Goal: Navigation & Orientation: Find specific page/section

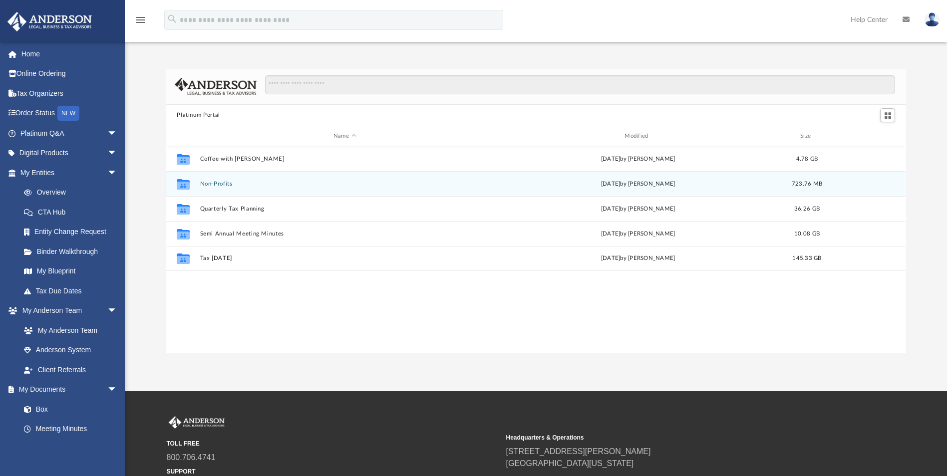
scroll to position [220, 733]
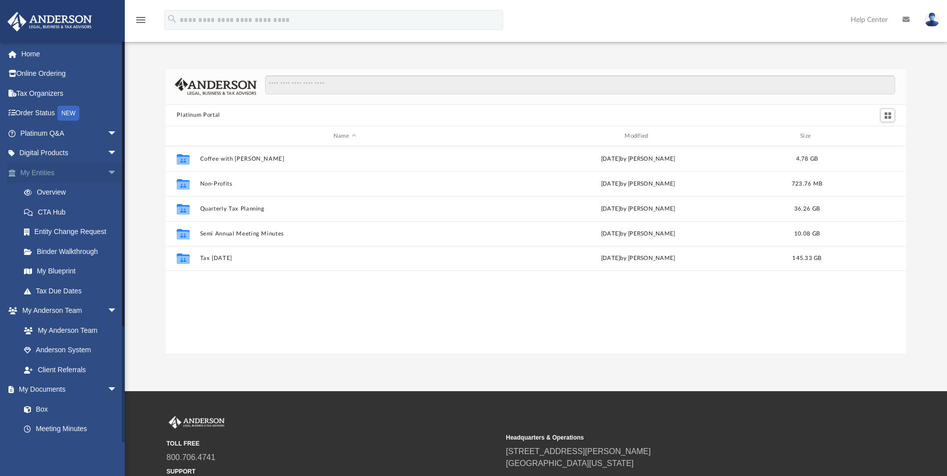
click at [107, 172] on span "arrow_drop_down" at bounding box center [117, 173] width 20 height 20
click at [107, 193] on span "arrow_drop_down" at bounding box center [117, 193] width 20 height 20
click at [42, 229] on link "Box" at bounding box center [73, 232] width 118 height 20
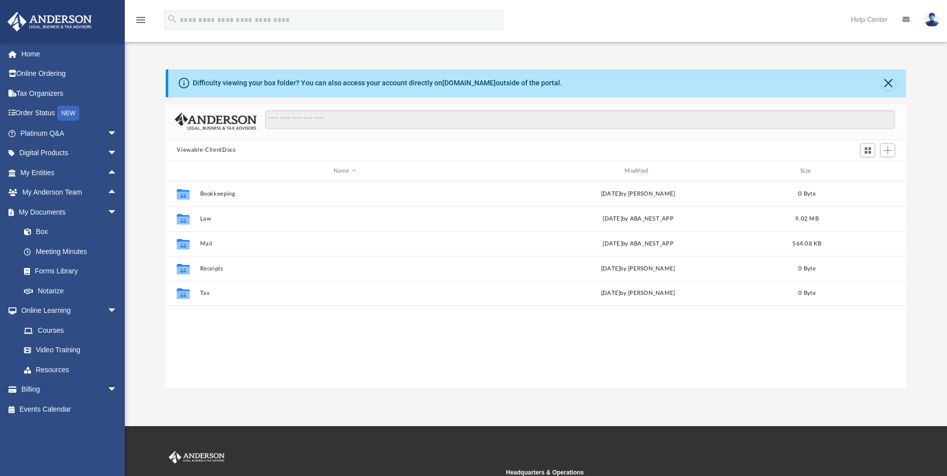
scroll to position [220, 733]
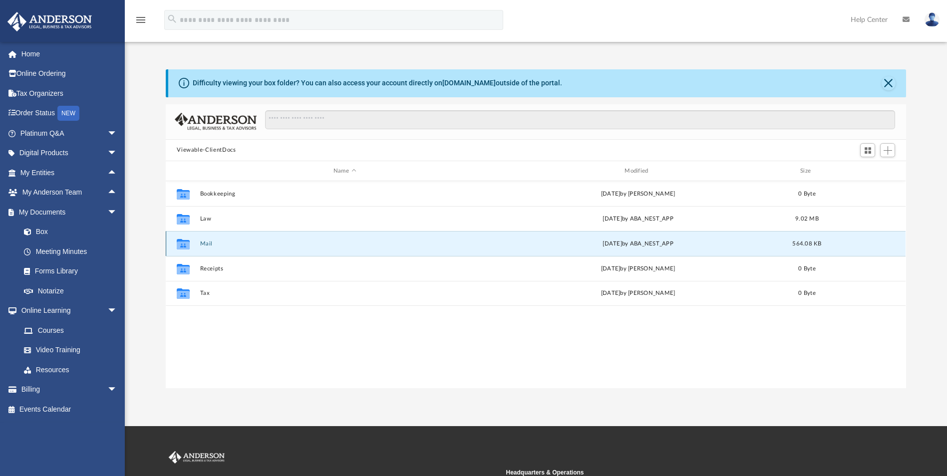
click at [243, 245] on button "Mail" at bounding box center [344, 244] width 289 height 6
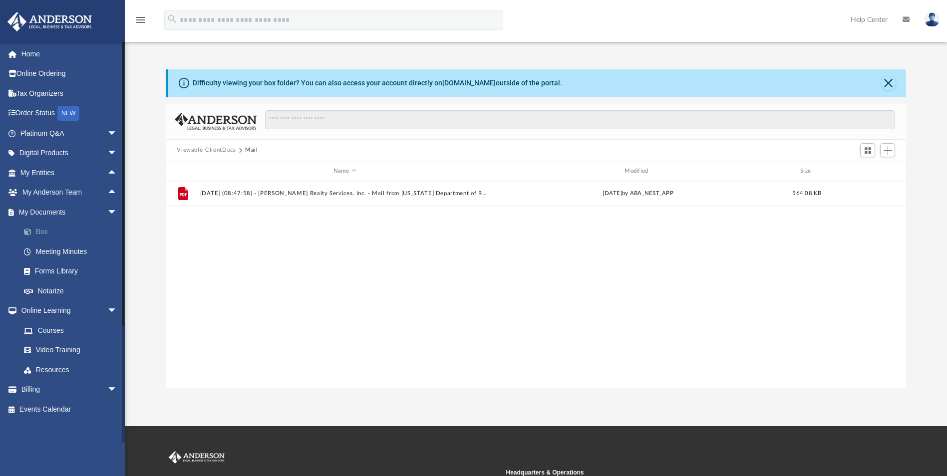
click at [46, 233] on link "Box" at bounding box center [73, 232] width 118 height 20
click at [221, 149] on button "Viewable-ClientDocs" at bounding box center [206, 150] width 59 height 9
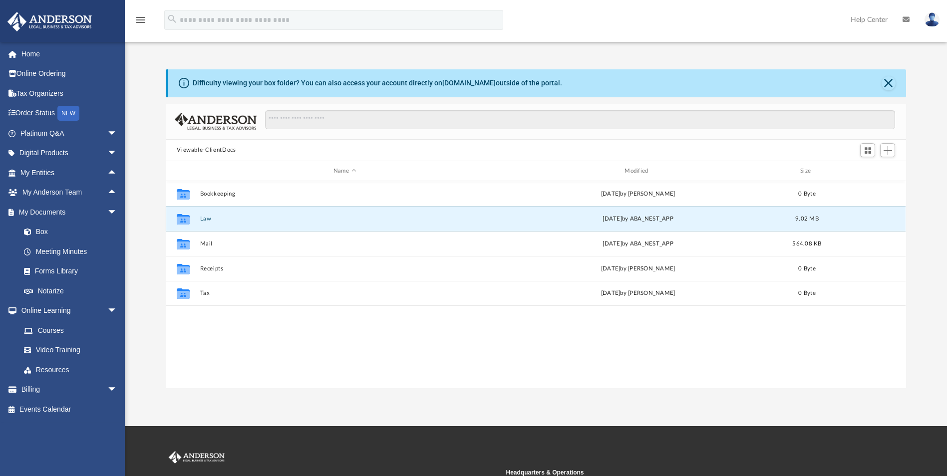
click at [210, 217] on button "Law" at bounding box center [344, 219] width 289 height 6
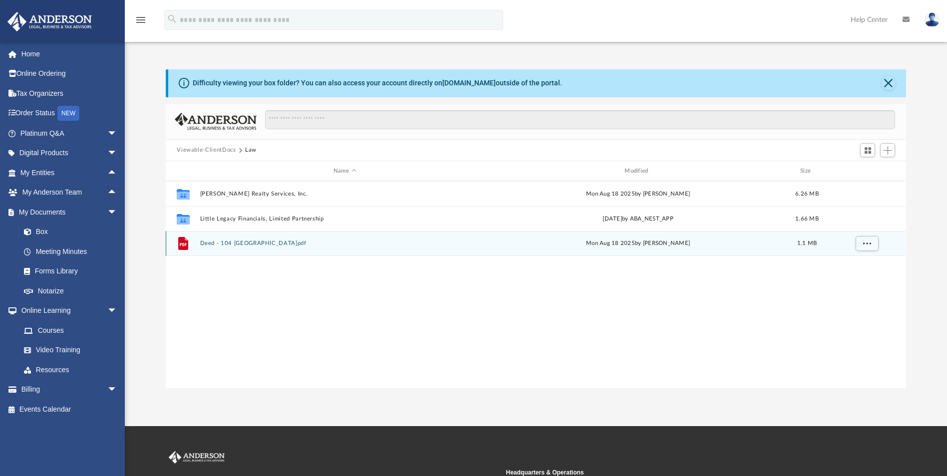
click at [222, 243] on button "Deed - 104 Rivermont.pdf" at bounding box center [344, 244] width 289 height 6
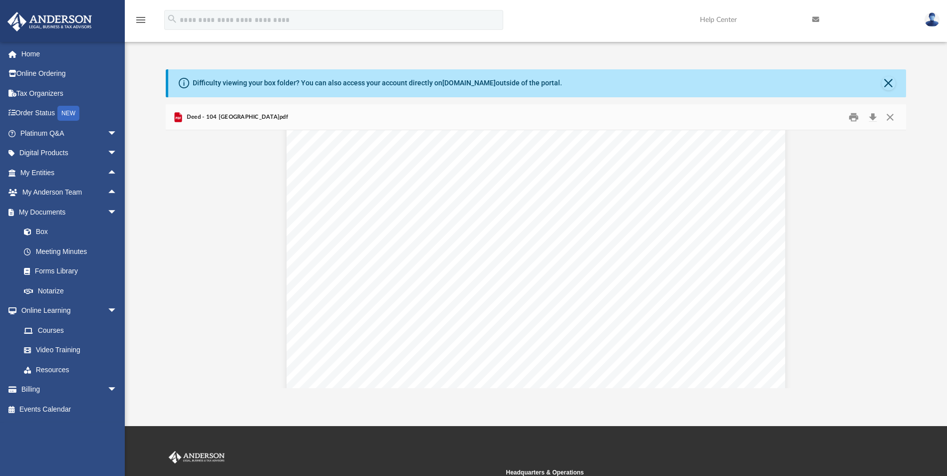
scroll to position [0, 0]
click at [63, 249] on link "Meeting Minutes" at bounding box center [73, 252] width 118 height 20
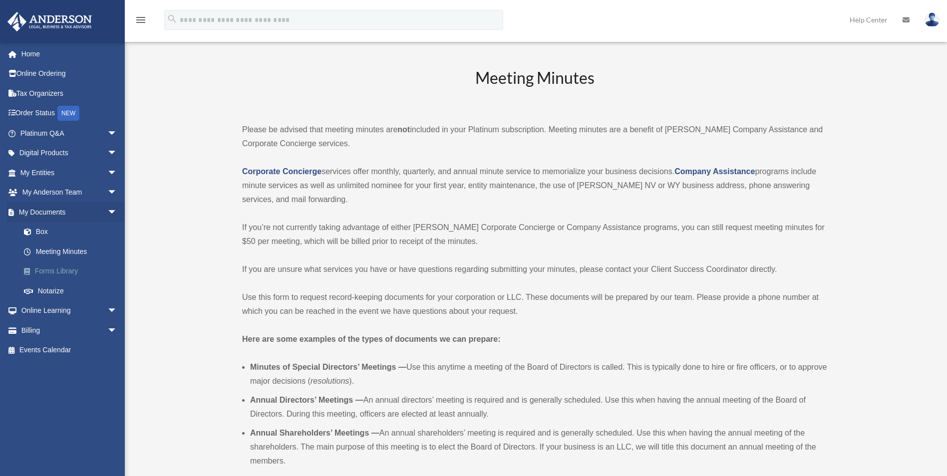
click at [58, 271] on link "Forms Library" at bounding box center [73, 271] width 118 height 20
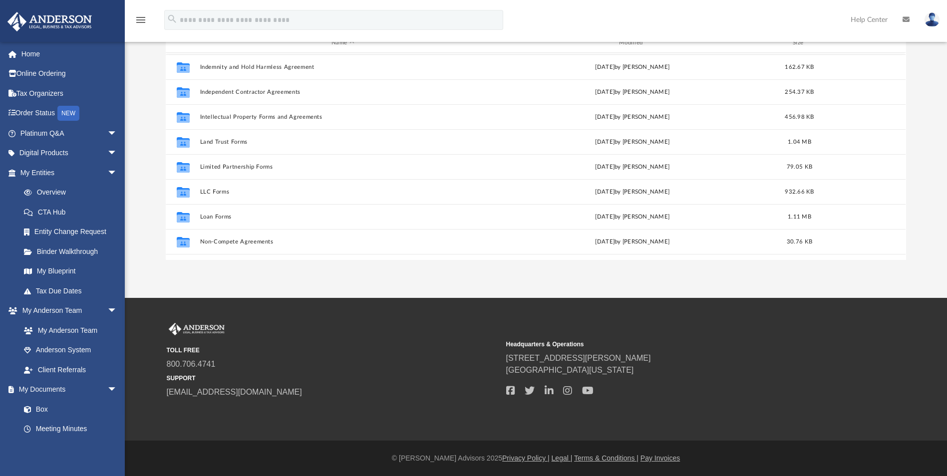
scroll to position [342, 0]
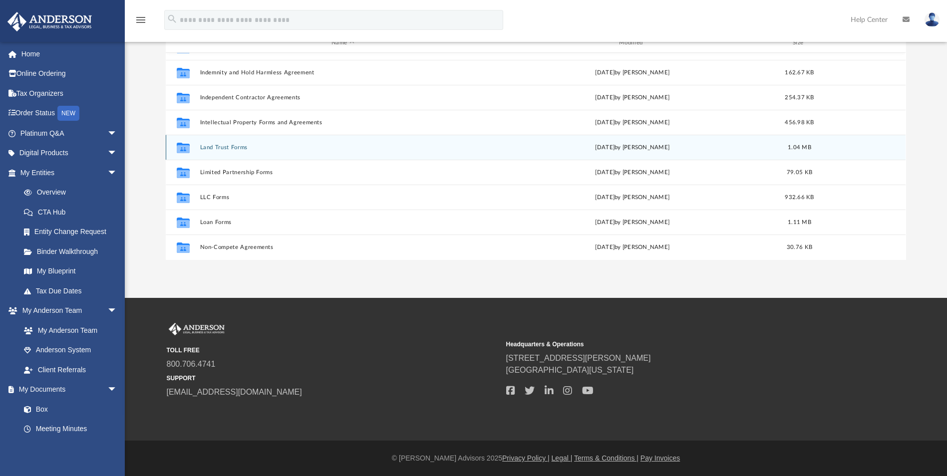
click at [236, 148] on button "Land Trust Forms" at bounding box center [342, 147] width 285 height 6
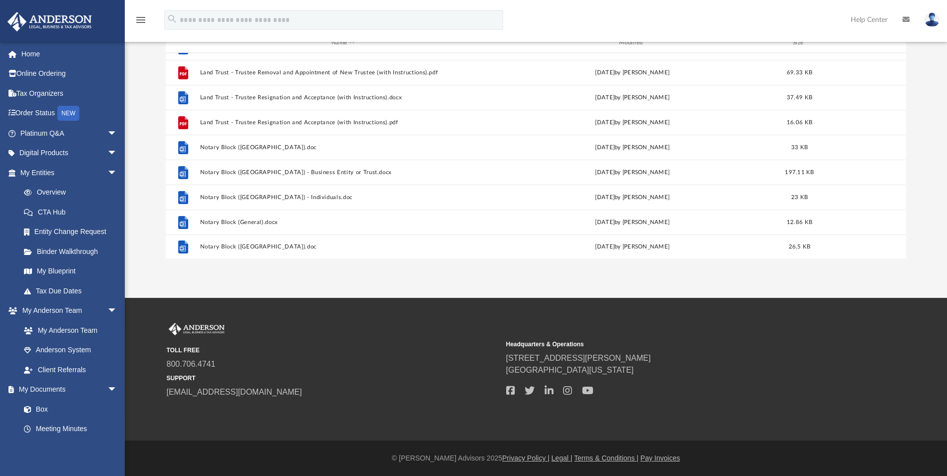
scroll to position [0, 0]
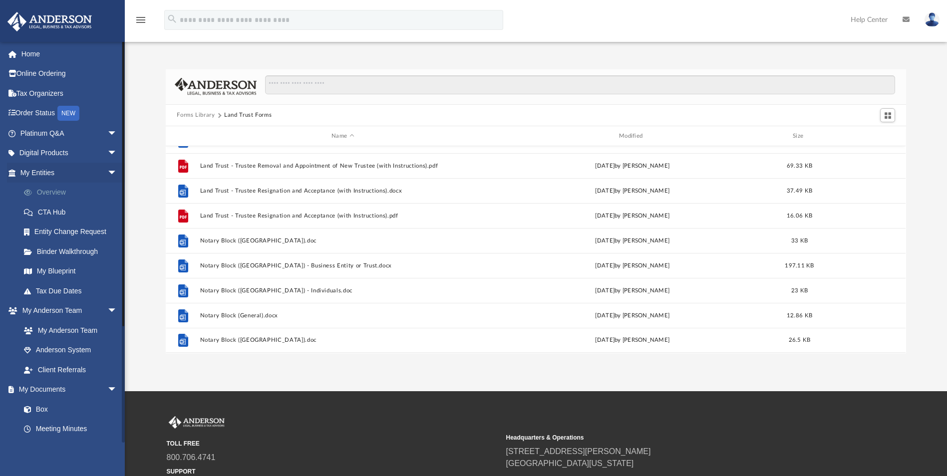
click at [58, 190] on link "Overview" at bounding box center [73, 193] width 118 height 20
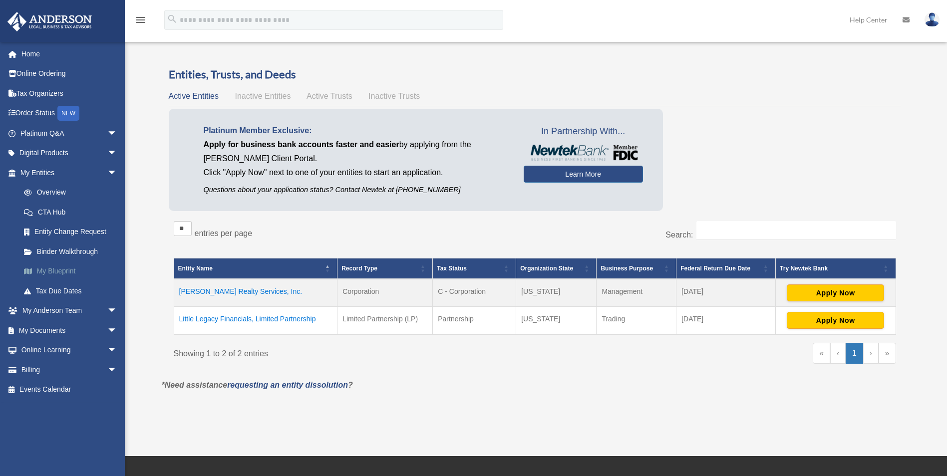
click at [52, 272] on link "My Blueprint" at bounding box center [73, 271] width 118 height 20
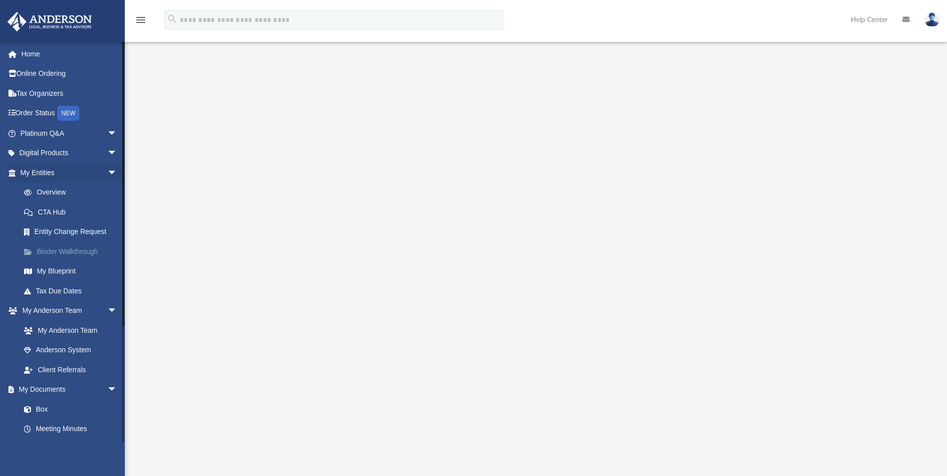
click at [80, 252] on link "Binder Walkthrough" at bounding box center [73, 252] width 118 height 20
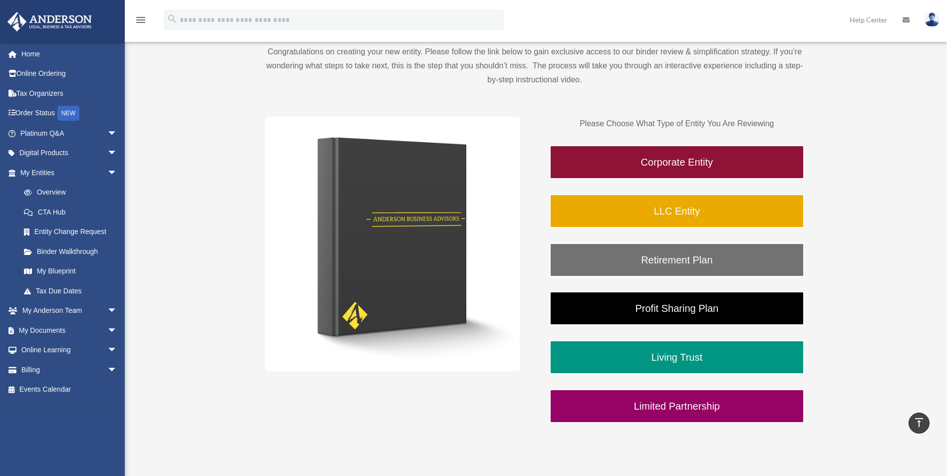
scroll to position [100, 0]
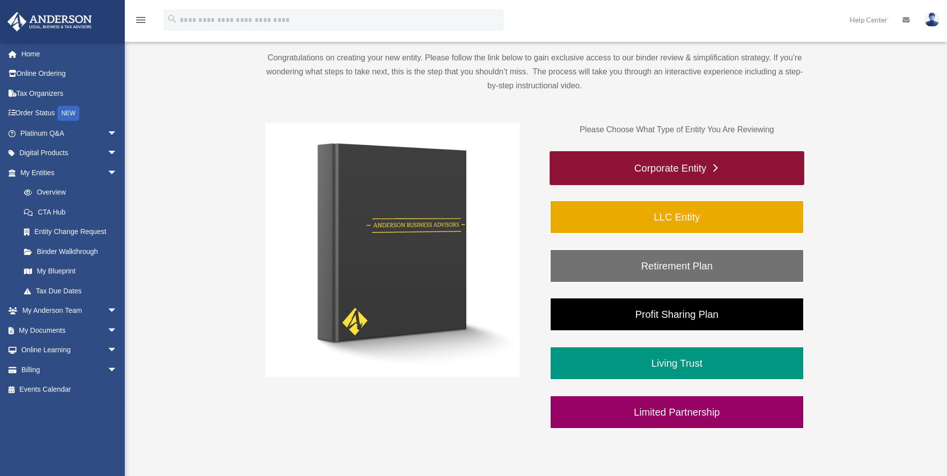
click at [681, 166] on link "Corporate Entity" at bounding box center [676, 168] width 254 height 34
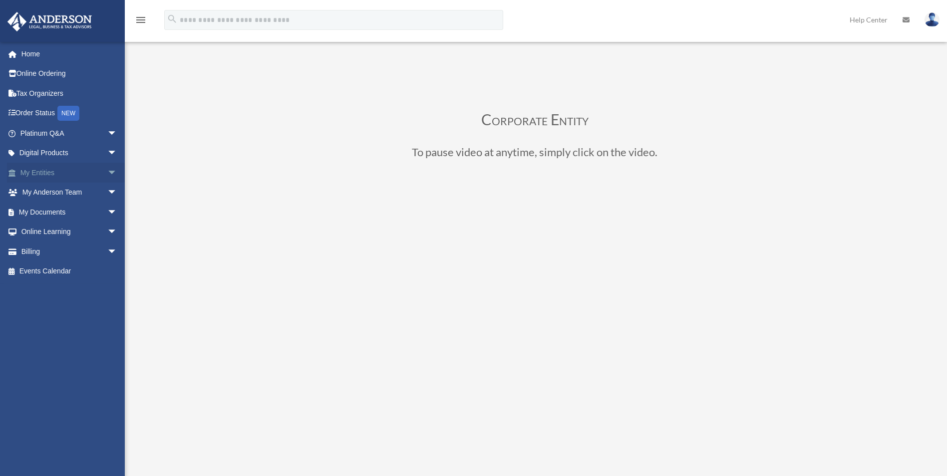
click at [107, 172] on span "arrow_drop_down" at bounding box center [117, 173] width 20 height 20
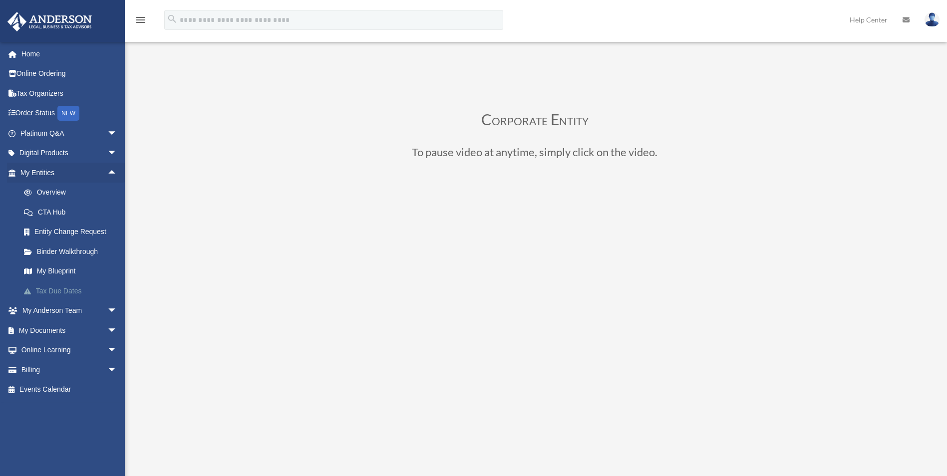
click at [74, 292] on link "Tax Due Dates" at bounding box center [73, 291] width 118 height 20
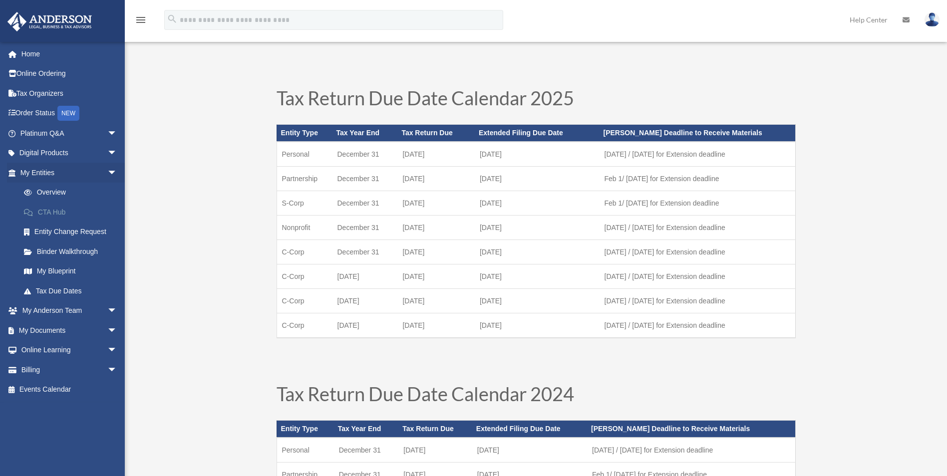
click at [55, 212] on link "CTA Hub" at bounding box center [73, 212] width 118 height 20
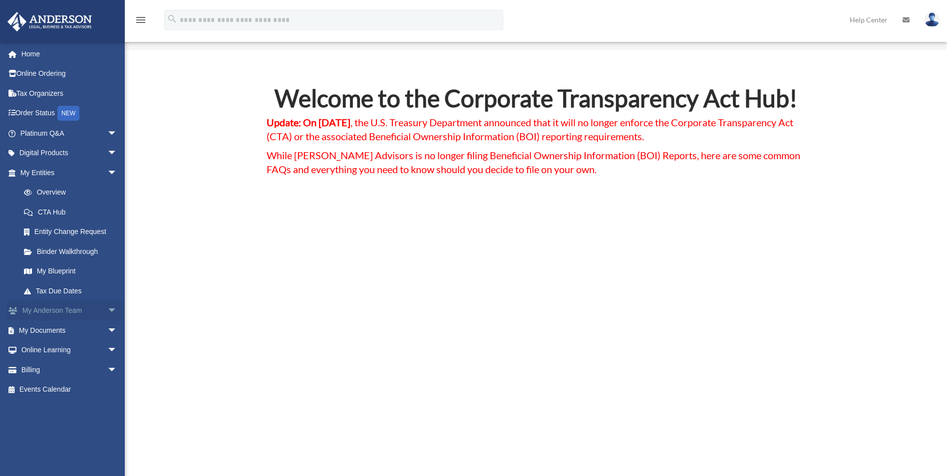
click at [107, 311] on span "arrow_drop_down" at bounding box center [117, 311] width 20 height 20
click at [107, 175] on span "arrow_drop_down" at bounding box center [117, 173] width 20 height 20
click at [107, 194] on span "arrow_drop_up" at bounding box center [117, 193] width 20 height 20
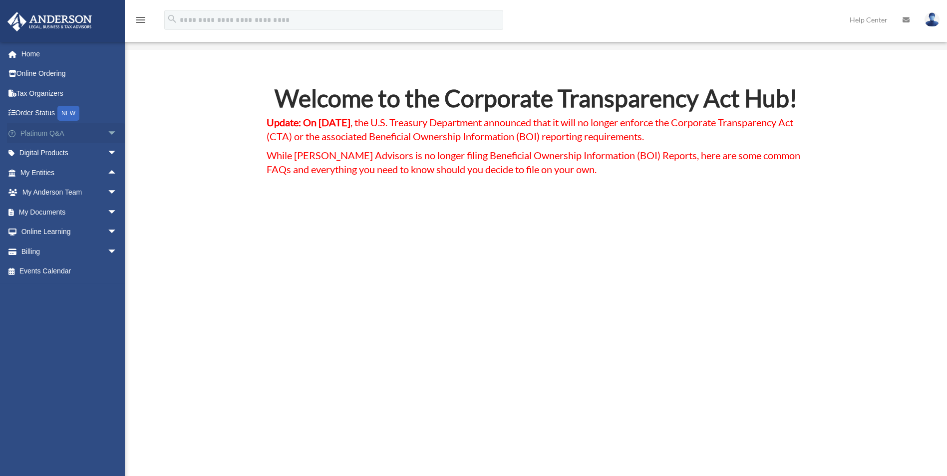
click at [107, 135] on span "arrow_drop_down" at bounding box center [117, 133] width 20 height 20
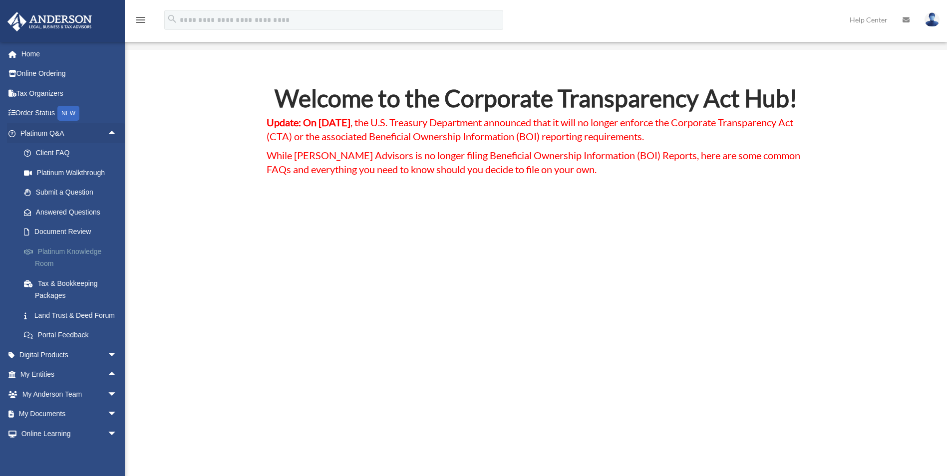
click at [80, 254] on link "Platinum Knowledge Room" at bounding box center [73, 258] width 118 height 32
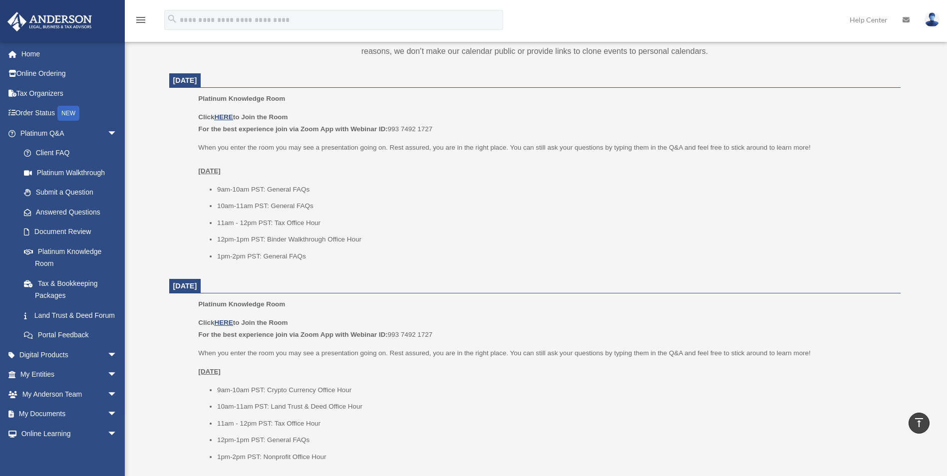
scroll to position [250, 0]
